Goal: Obtain resource: Download file/media

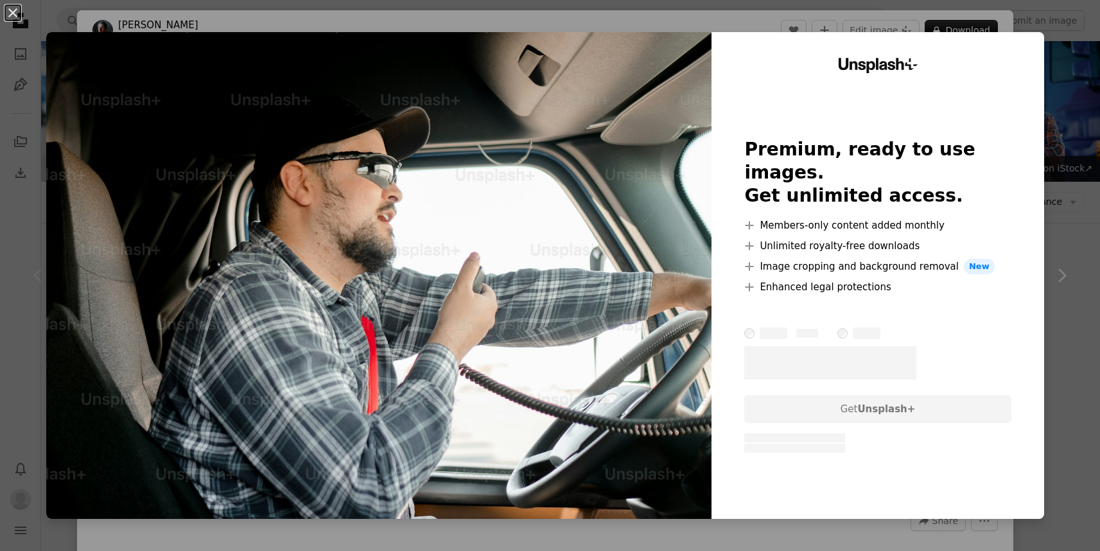
scroll to position [393, 0]
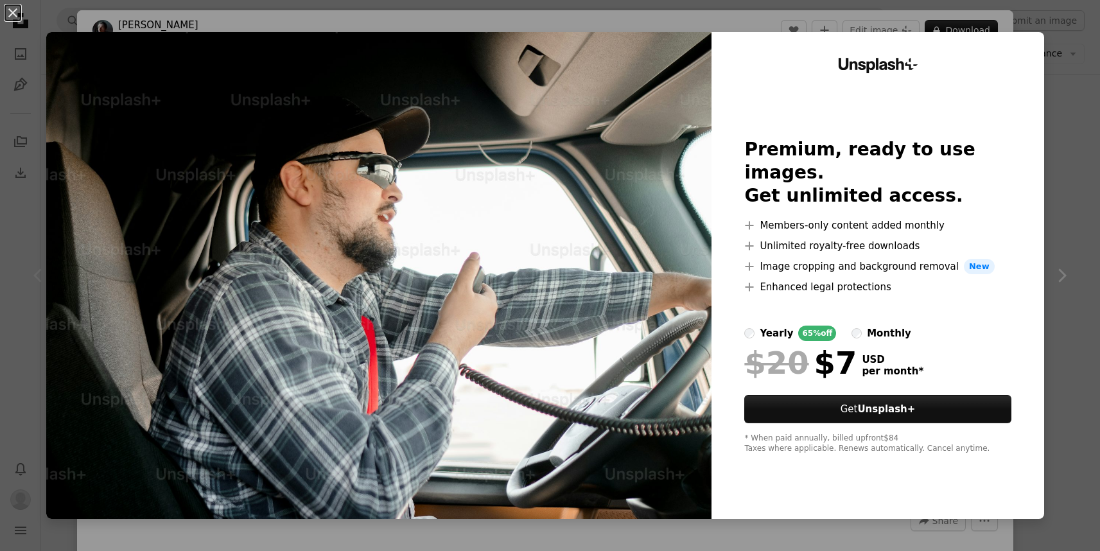
click at [740, 13] on div "An X shape Unsplash+ Premium, ready to use images. Get unlimited access. A plus…" at bounding box center [550, 275] width 1100 height 551
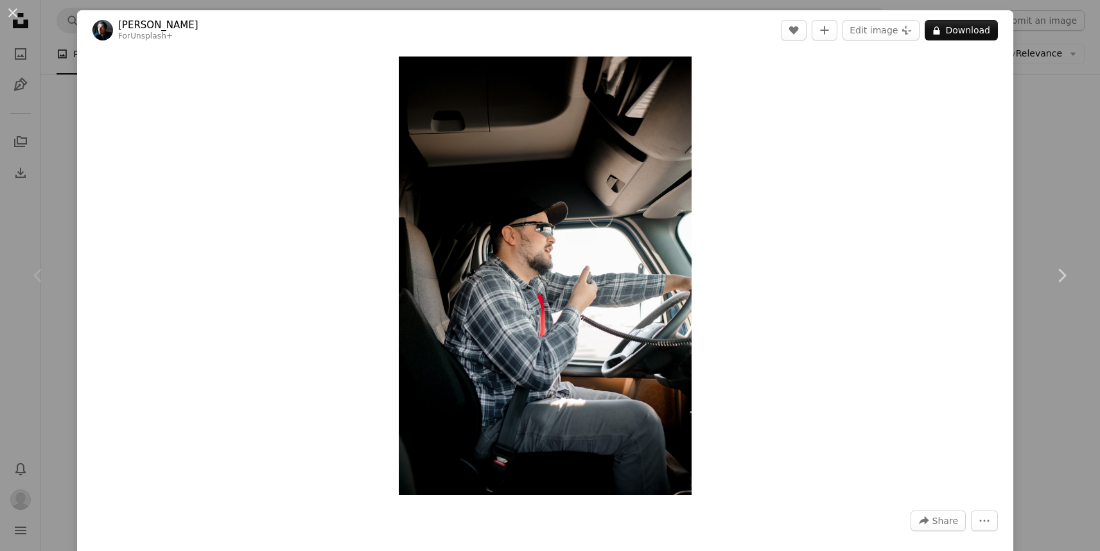
click at [1041, 87] on div "An X shape Chevron left Chevron right [PERSON_NAME] For Unsplash+ A heart A plu…" at bounding box center [550, 275] width 1100 height 551
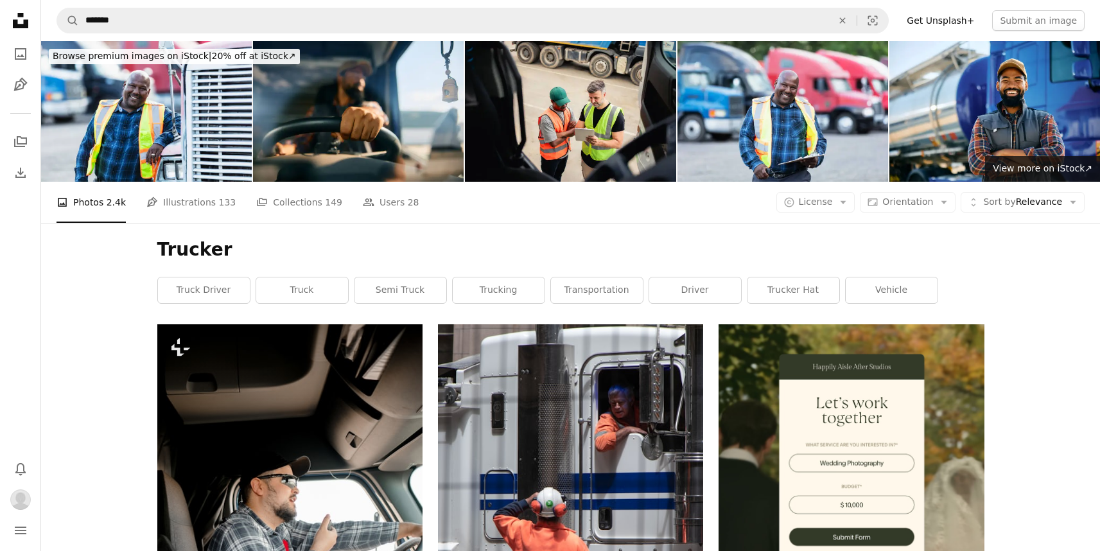
click at [17, 21] on icon "Unsplash logo Unsplash Home" at bounding box center [21, 21] width 26 height 26
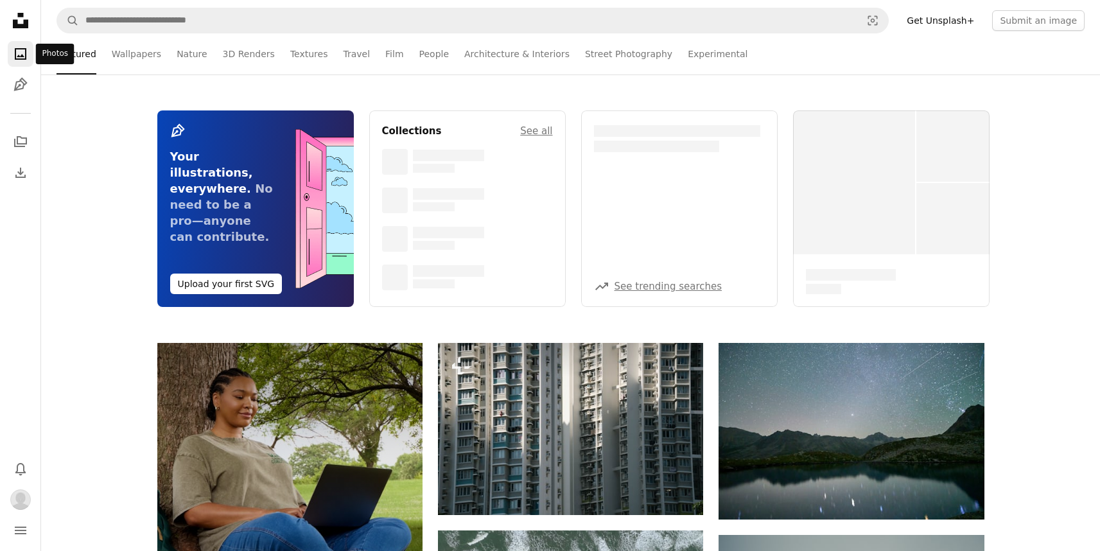
click at [21, 49] on icon "Photos" at bounding box center [21, 54] width 12 height 12
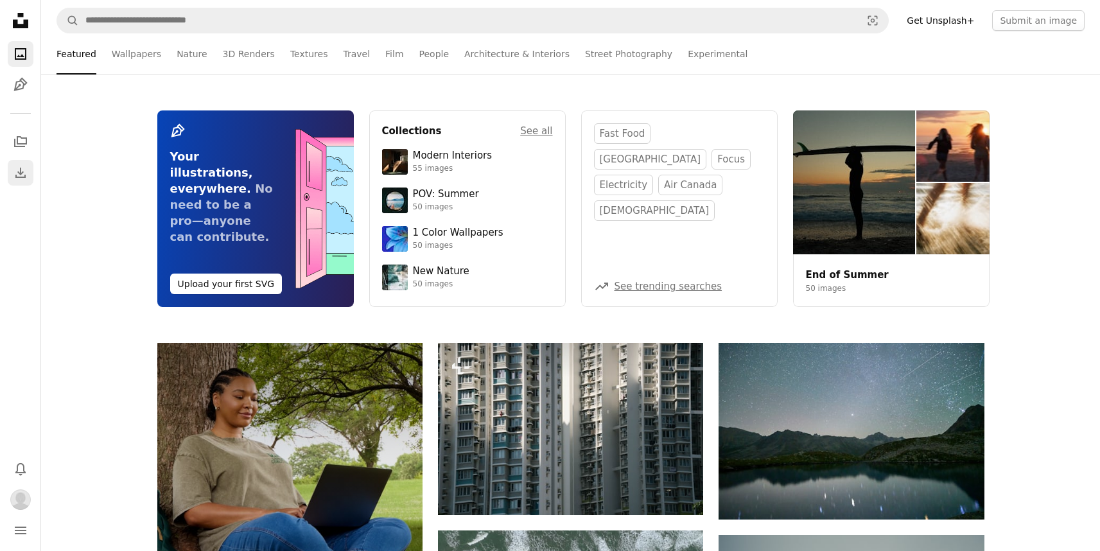
click at [9, 172] on link "Download" at bounding box center [21, 173] width 26 height 26
